Goal: Information Seeking & Learning: Learn about a topic

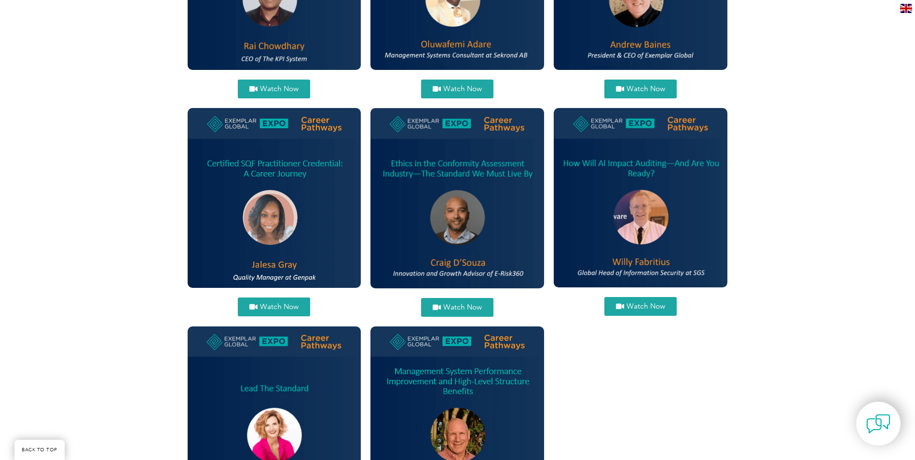
scroll to position [482, 0]
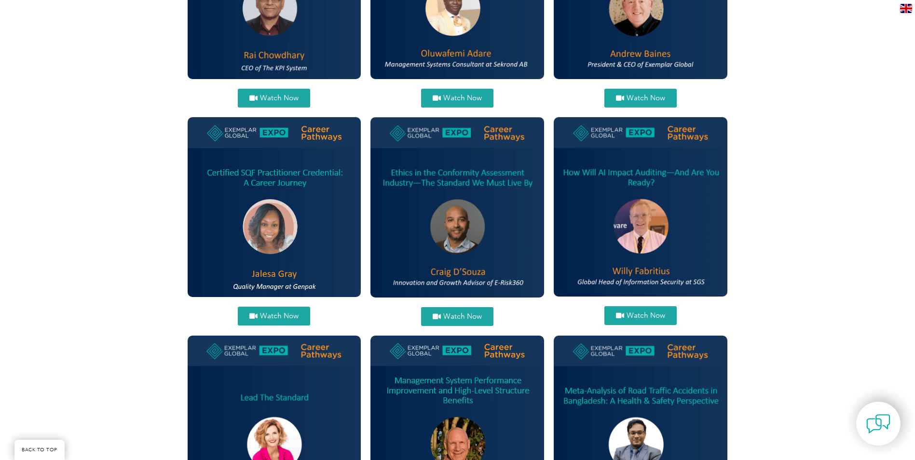
click at [665, 167] on img at bounding box center [641, 206] width 174 height 179
click at [648, 172] on img at bounding box center [641, 206] width 174 height 179
click at [632, 315] on span "Watch Now" at bounding box center [645, 315] width 39 height 7
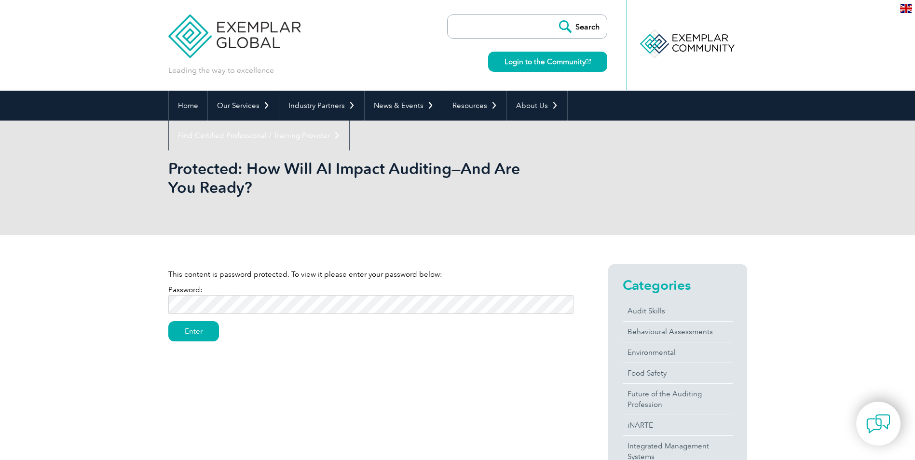
click at [168, 321] on input "Enter" at bounding box center [193, 331] width 51 height 20
click at [190, 332] on input "Enter" at bounding box center [193, 331] width 51 height 20
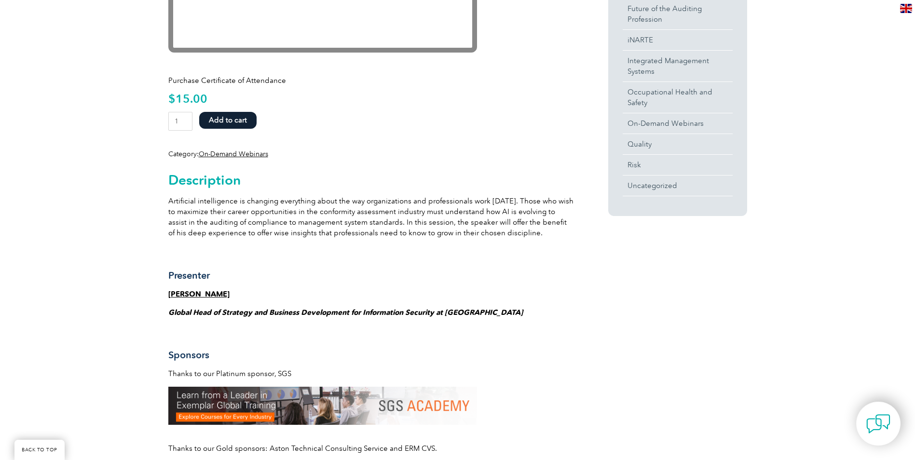
scroll to position [386, 0]
